Goal: Navigation & Orientation: Find specific page/section

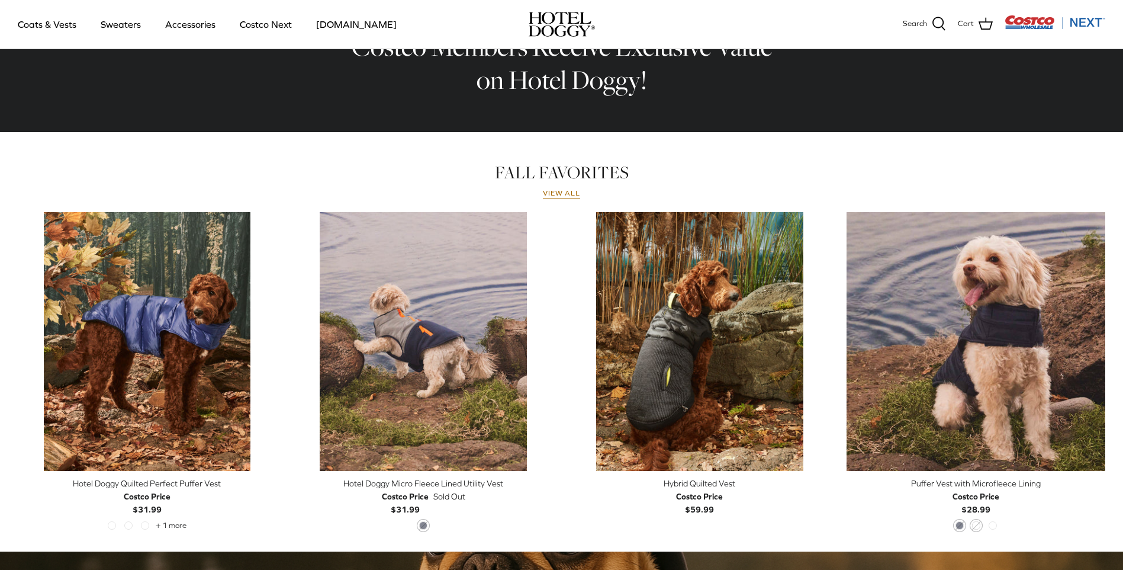
scroll to position [414, 0]
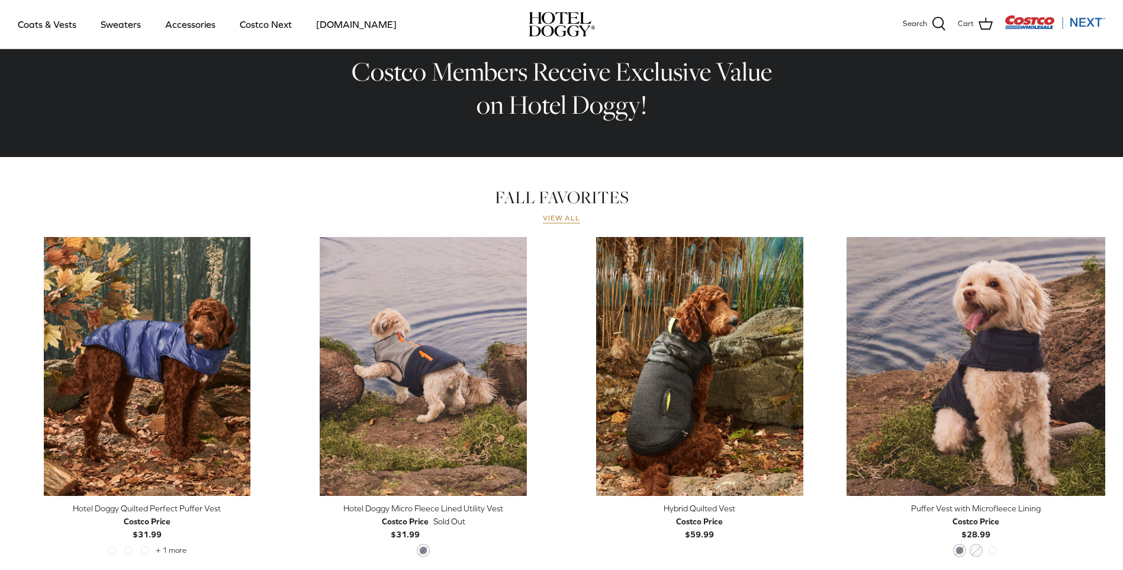
click at [567, 216] on link "View all" at bounding box center [562, 218] width 38 height 9
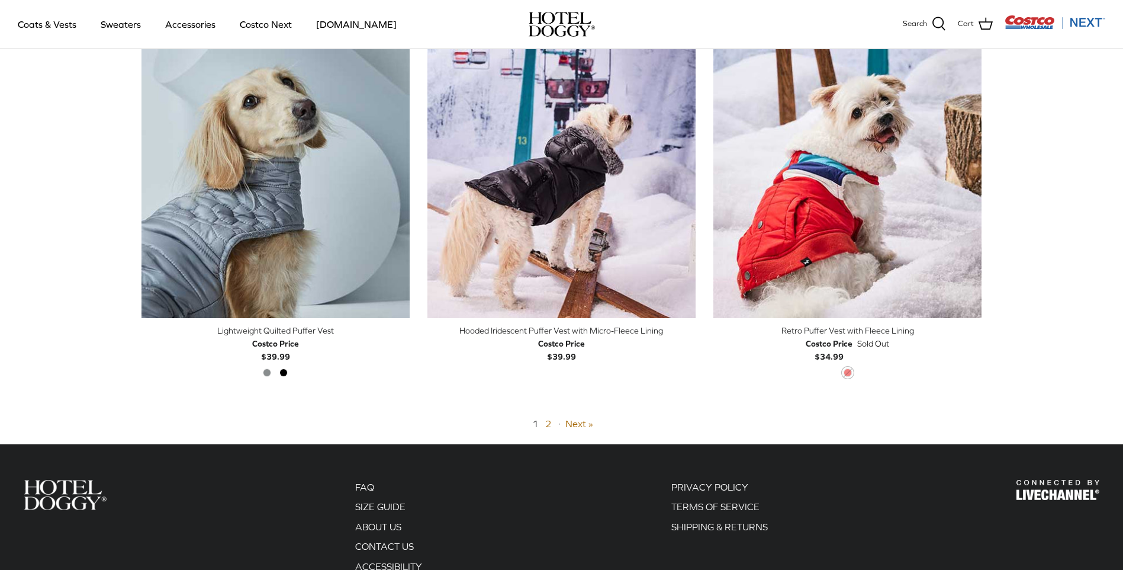
scroll to position [2842, 0]
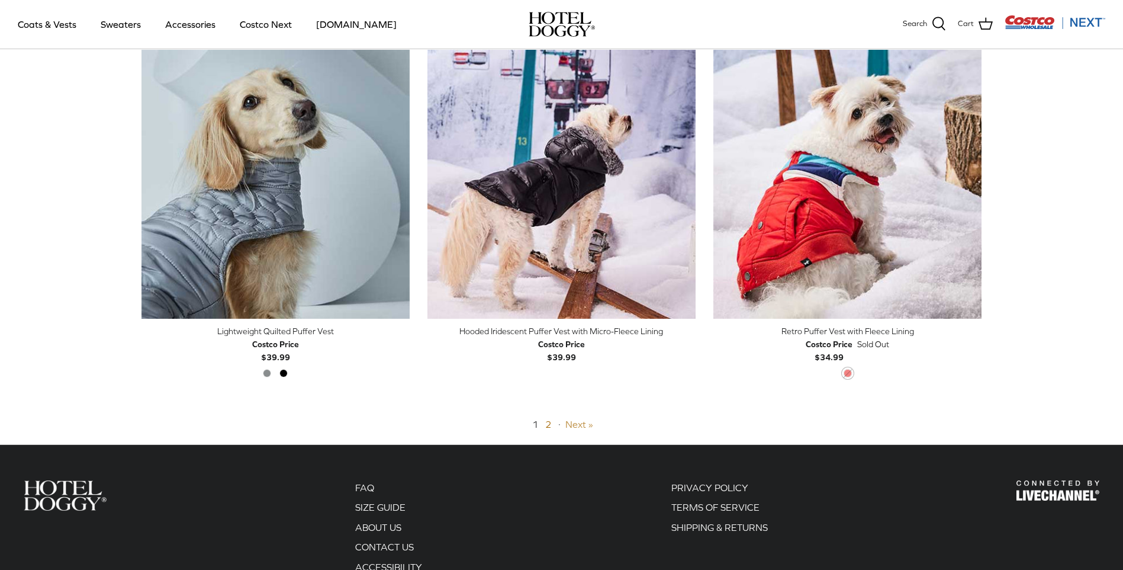
click at [570, 425] on link "Next »" at bounding box center [579, 424] width 28 height 11
